Goal: Information Seeking & Learning: Get advice/opinions

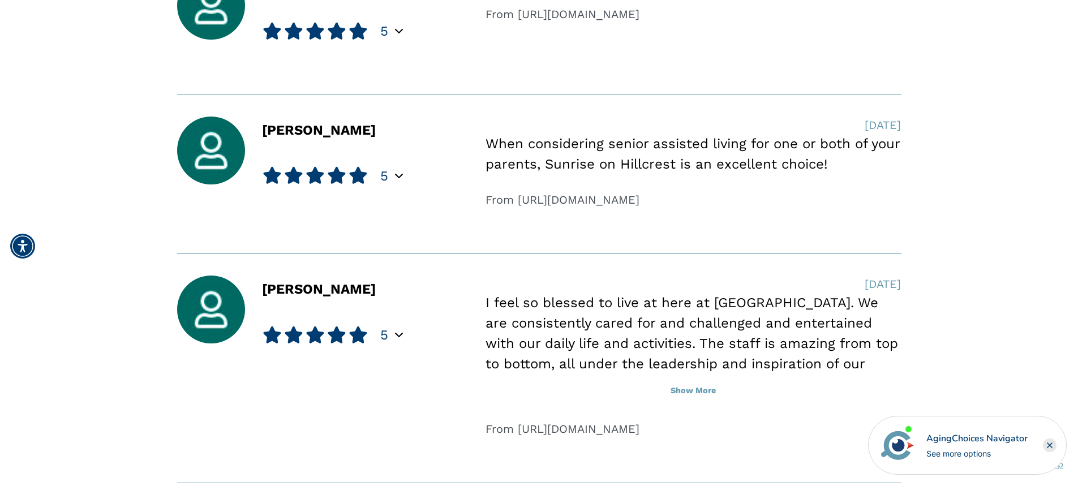
scroll to position [1076, 0]
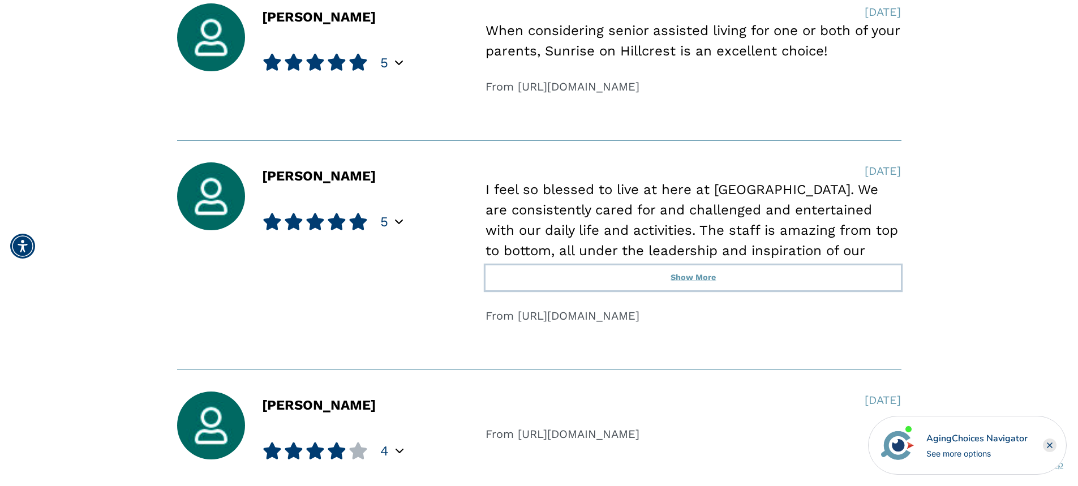
click at [702, 277] on button "Show More" at bounding box center [694, 277] width 416 height 25
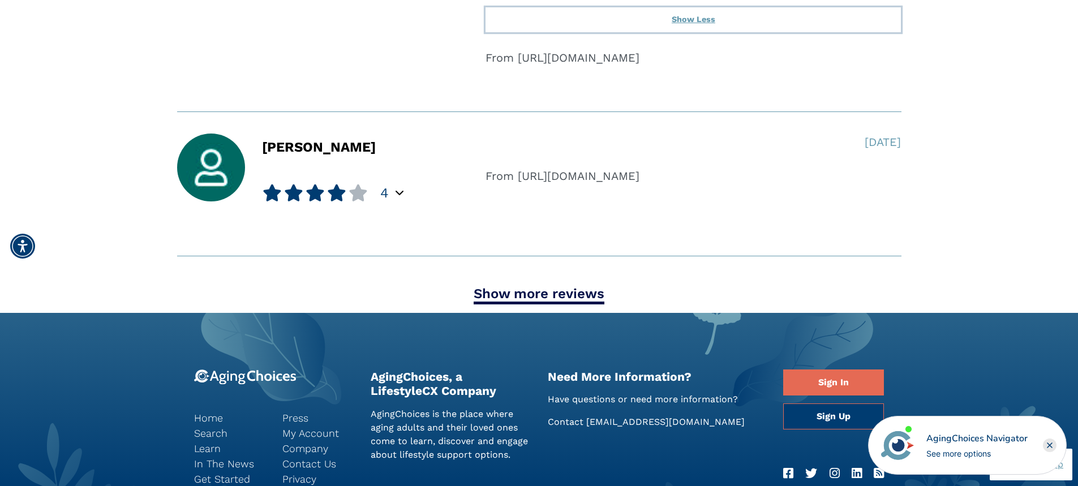
scroll to position [1472, 0]
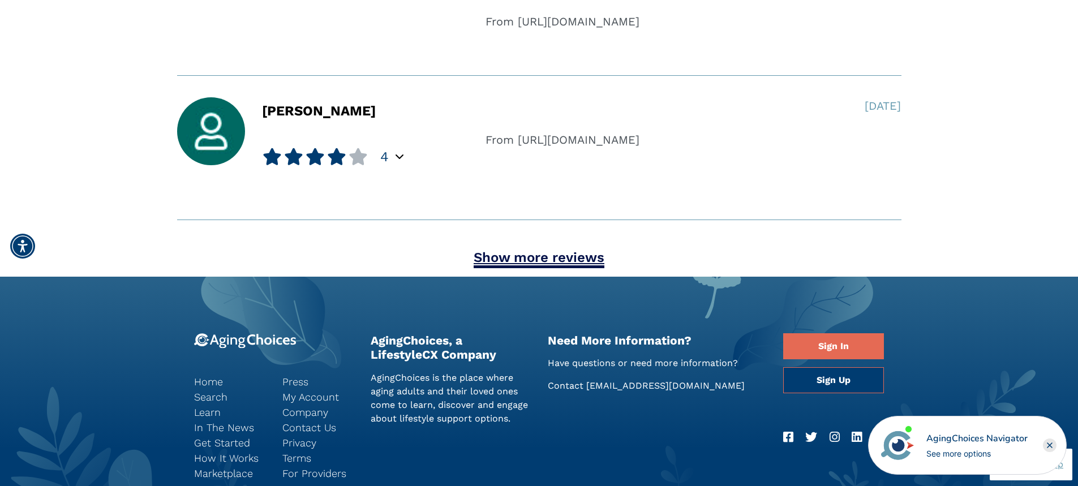
click at [549, 260] on link "Show more reviews" at bounding box center [539, 259] width 131 height 19
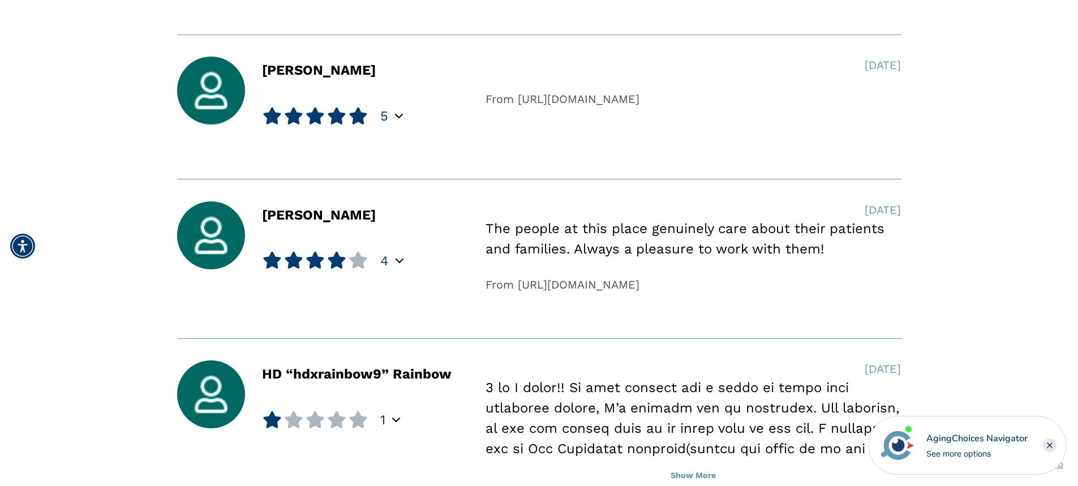
scroll to position [1868, 0]
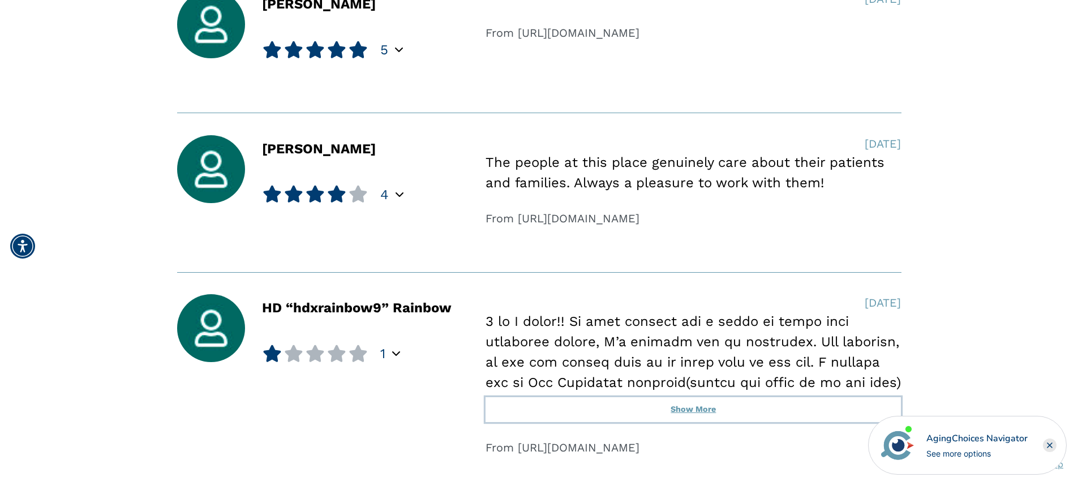
click at [702, 408] on button "Show More" at bounding box center [694, 409] width 416 height 25
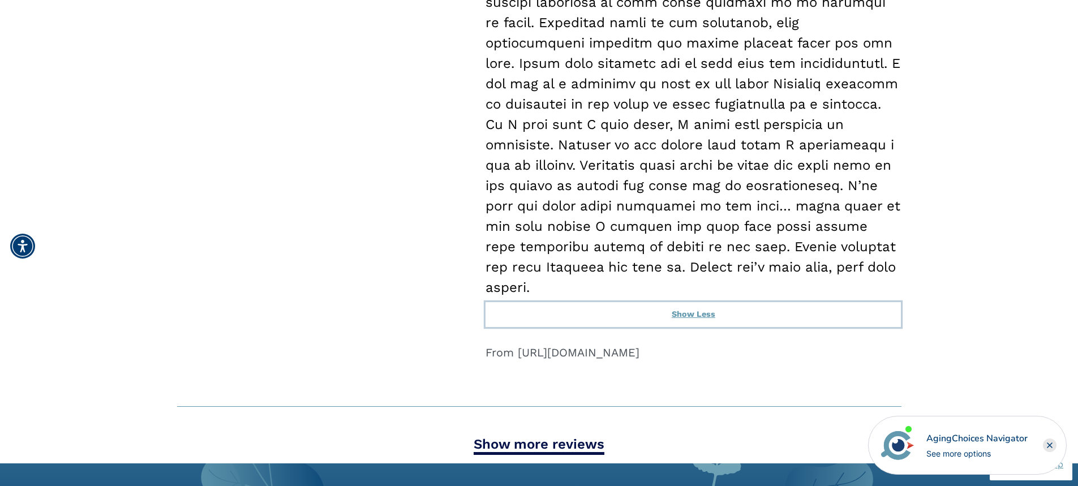
scroll to position [2996, 0]
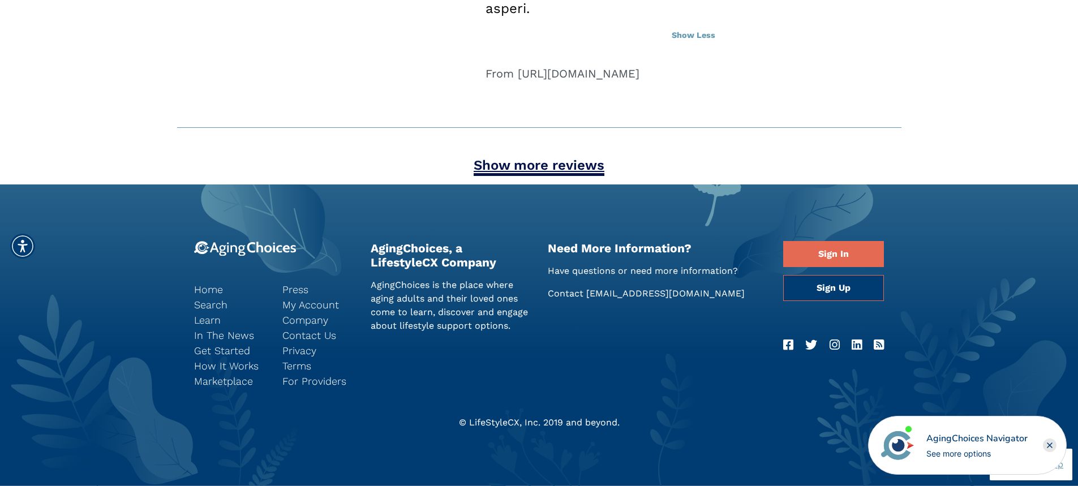
click at [542, 169] on link "Show more reviews" at bounding box center [539, 166] width 131 height 19
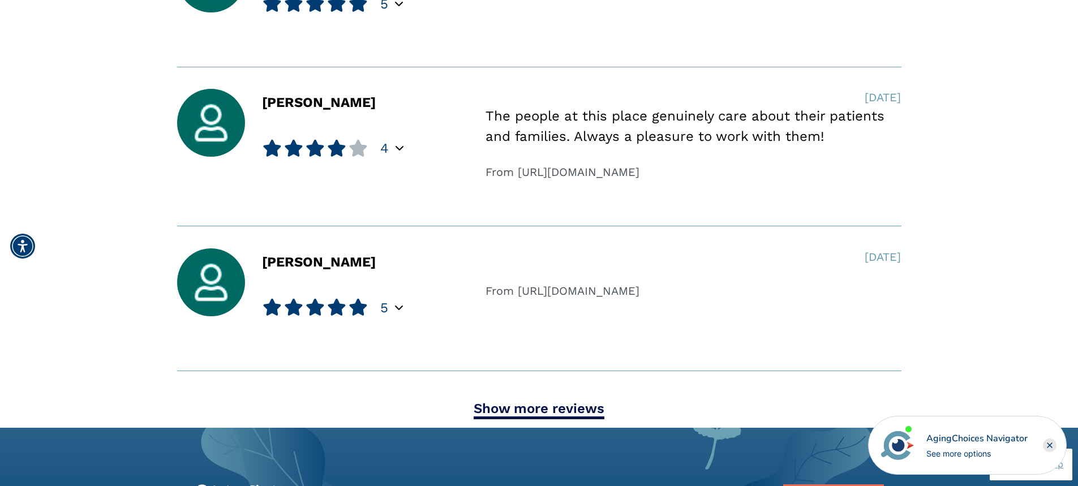
scroll to position [3449, 0]
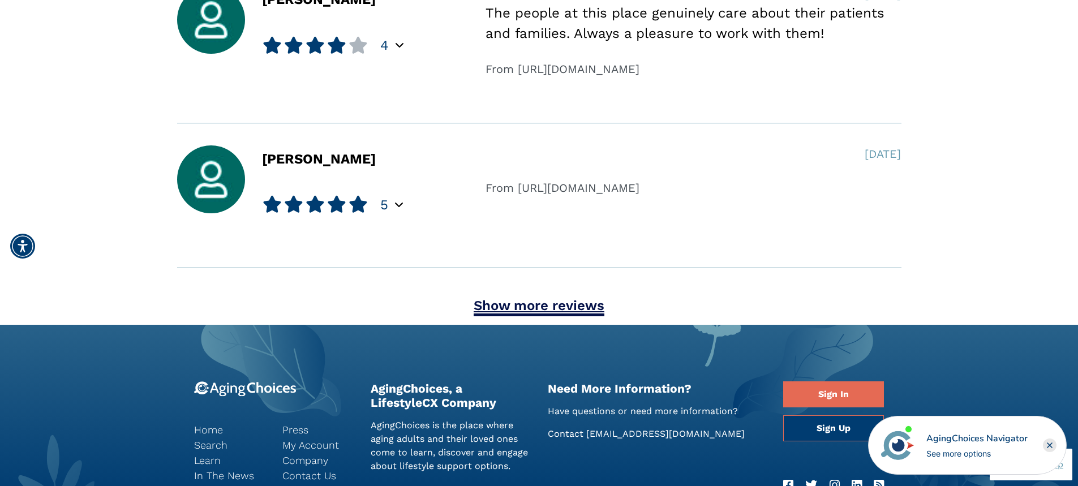
click at [511, 314] on link "Show more reviews" at bounding box center [539, 307] width 131 height 19
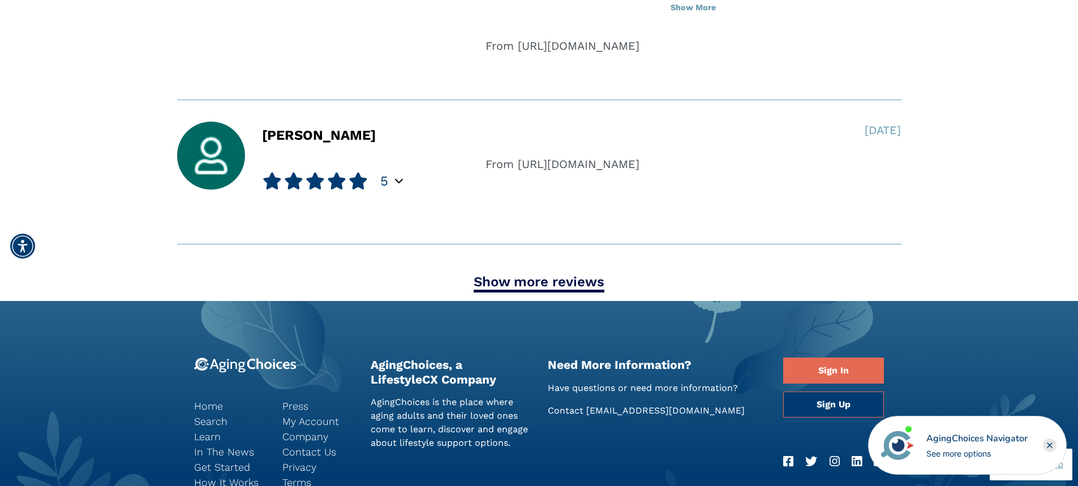
scroll to position [4128, 0]
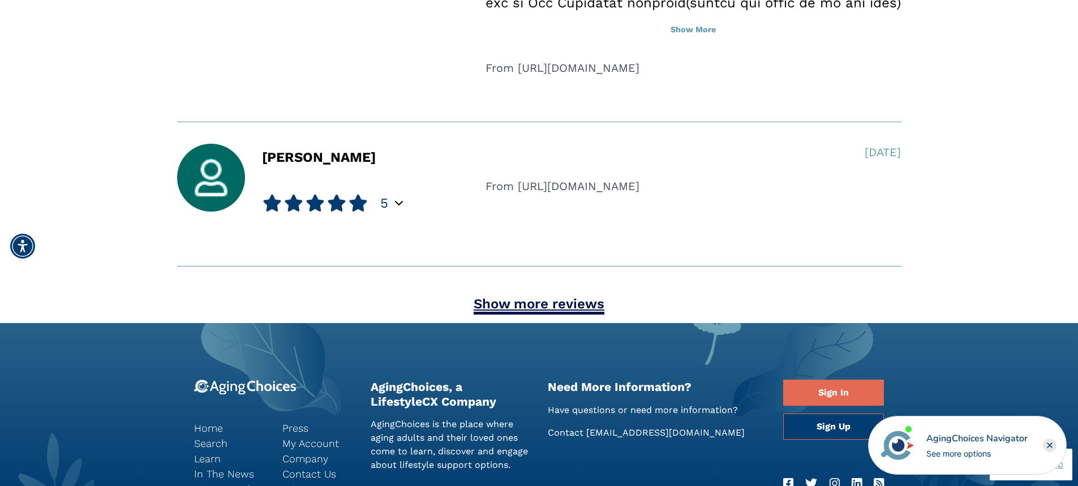
click at [517, 307] on link "Show more reviews" at bounding box center [539, 305] width 131 height 19
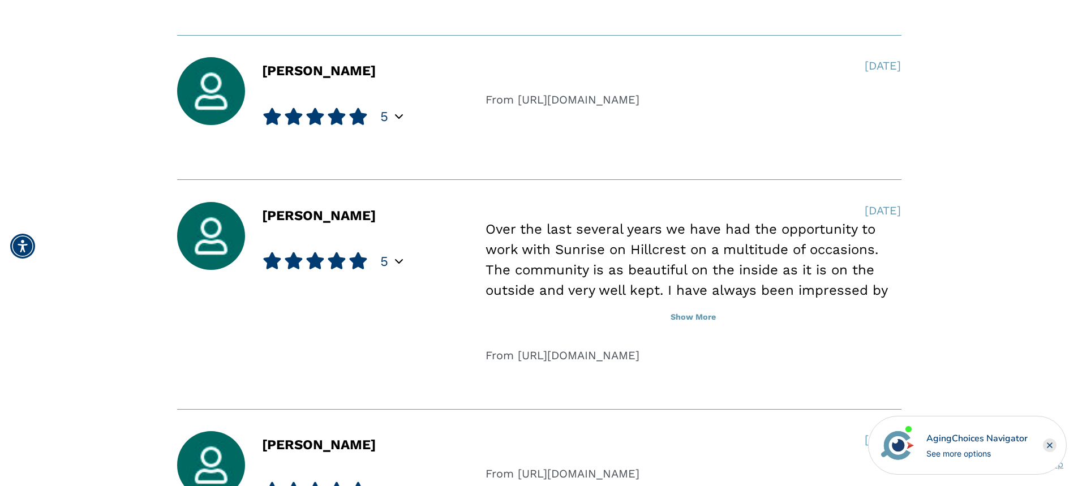
scroll to position [4525, 0]
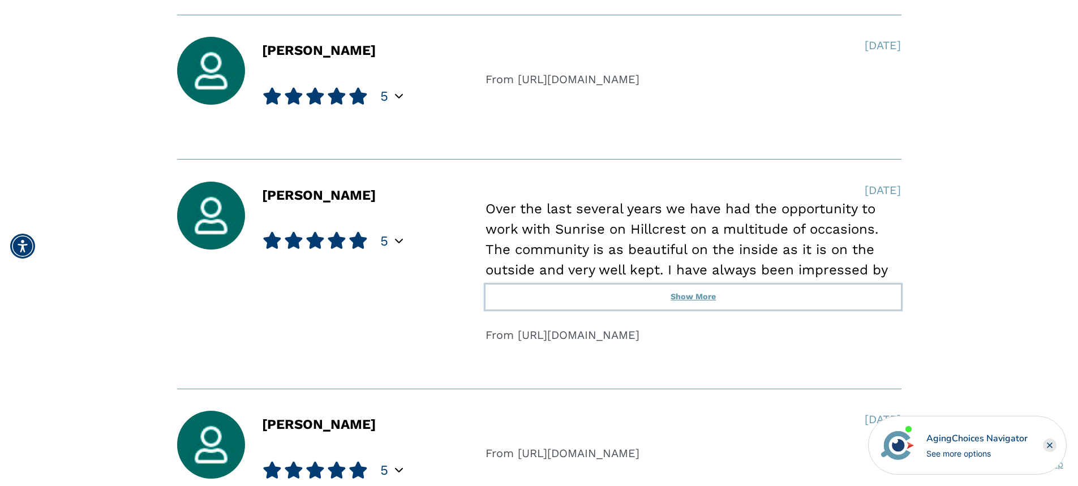
click at [683, 295] on button "Show More" at bounding box center [694, 297] width 416 height 25
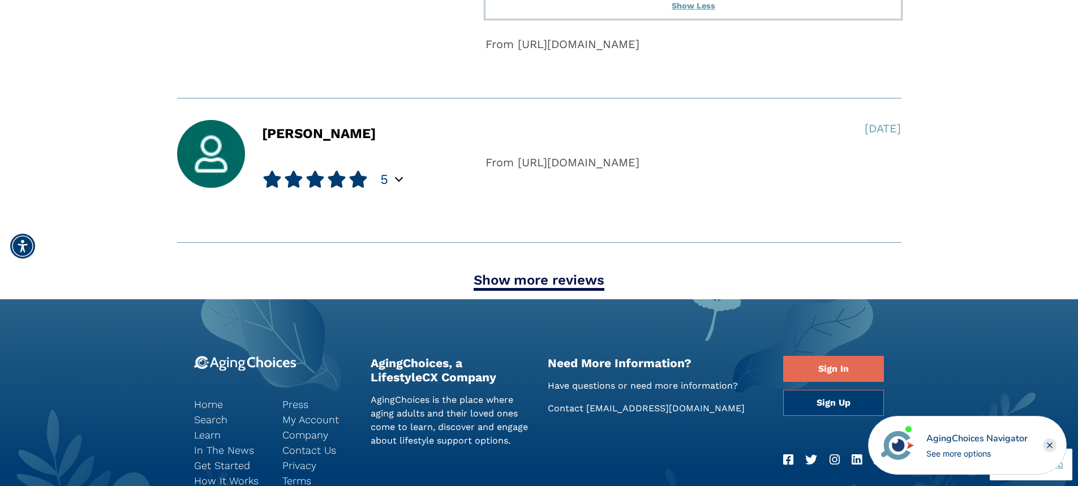
scroll to position [4978, 0]
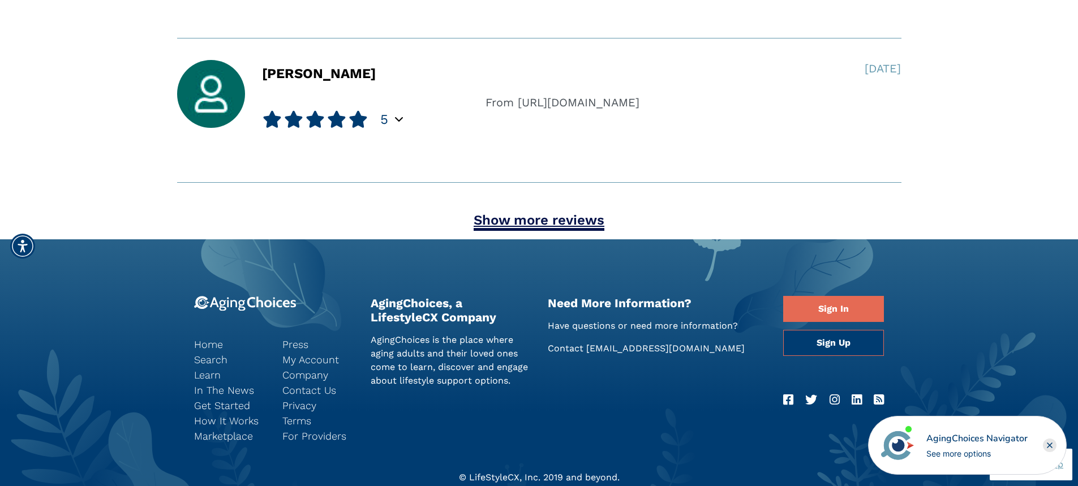
click at [534, 220] on link "Show more reviews" at bounding box center [539, 221] width 131 height 19
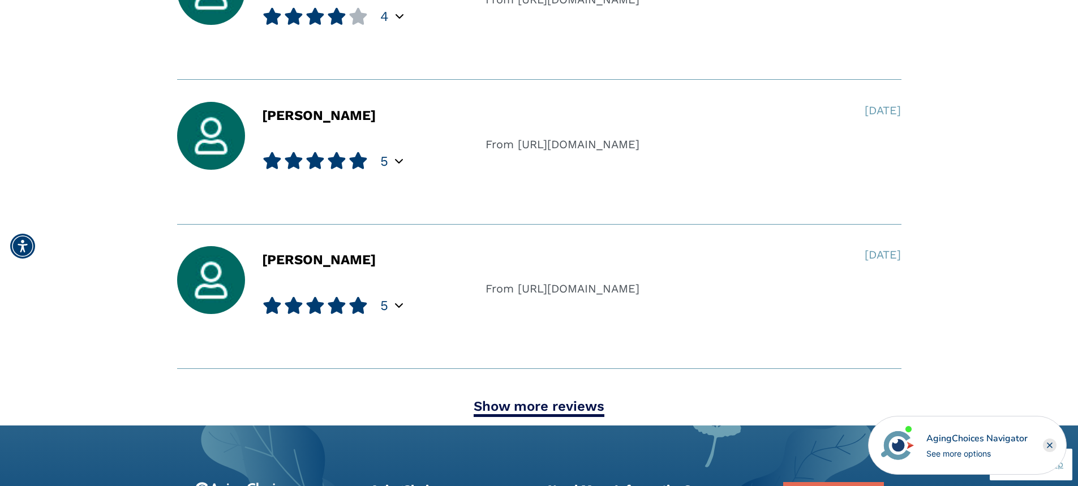
scroll to position [5544, 0]
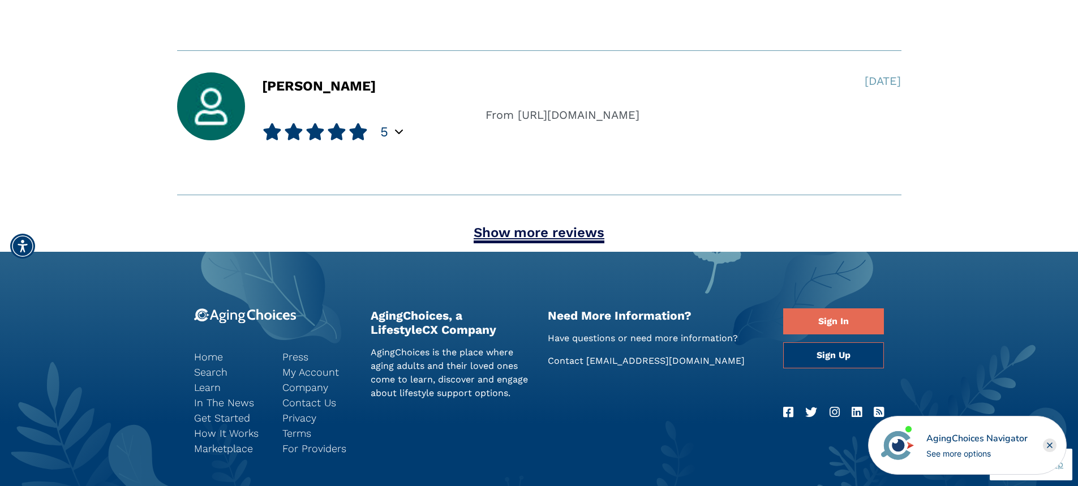
click at [496, 229] on link "Show more reviews" at bounding box center [539, 234] width 131 height 19
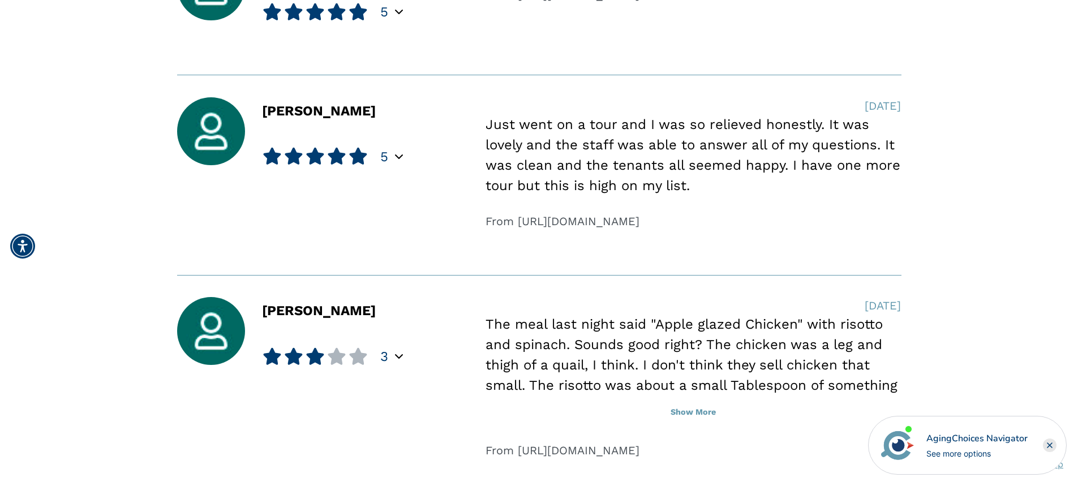
scroll to position [5713, 0]
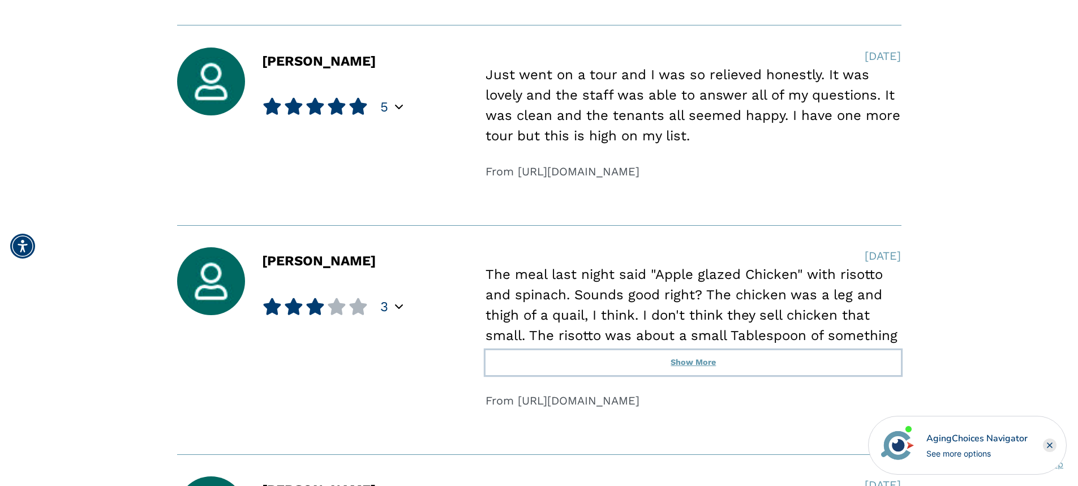
click at [692, 360] on button "Show More" at bounding box center [694, 362] width 416 height 25
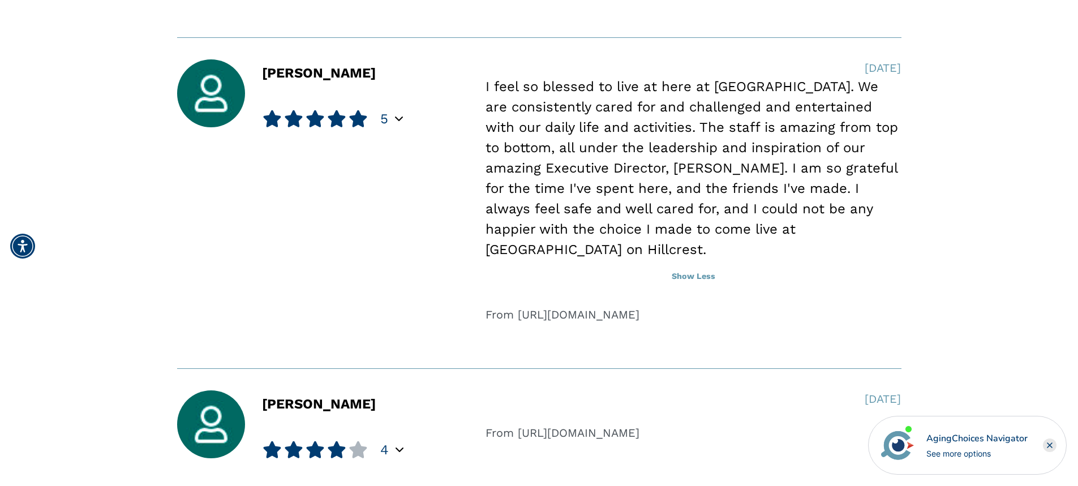
scroll to position [0, 0]
